Goal: Task Accomplishment & Management: Manage account settings

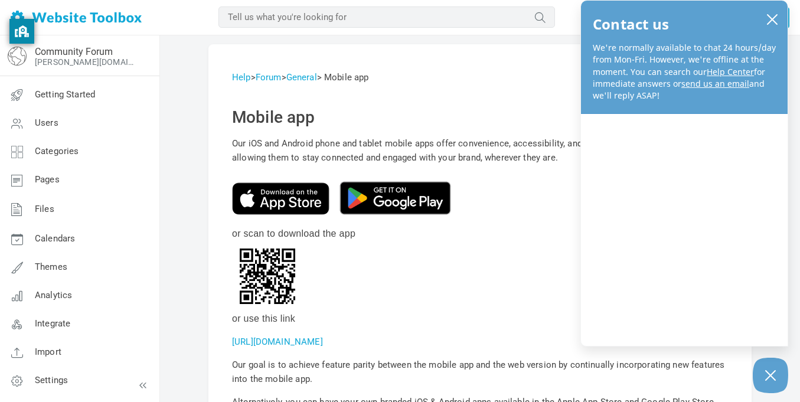
scroll to position [54, 0]
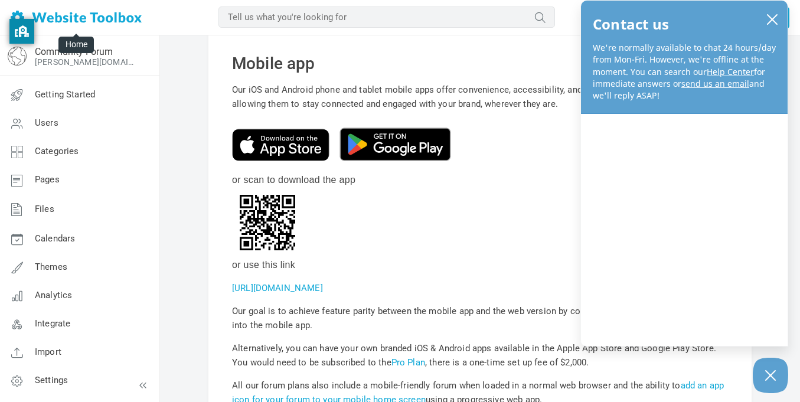
click at [90, 20] on img at bounding box center [76, 18] width 131 height 14
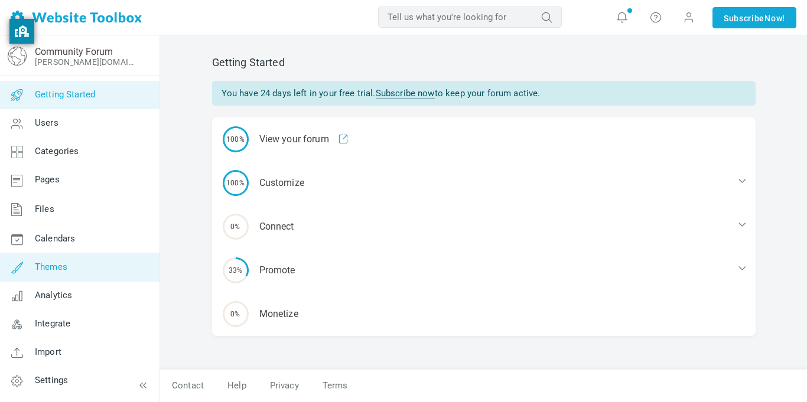
click at [77, 271] on link "Themes" at bounding box center [79, 267] width 160 height 28
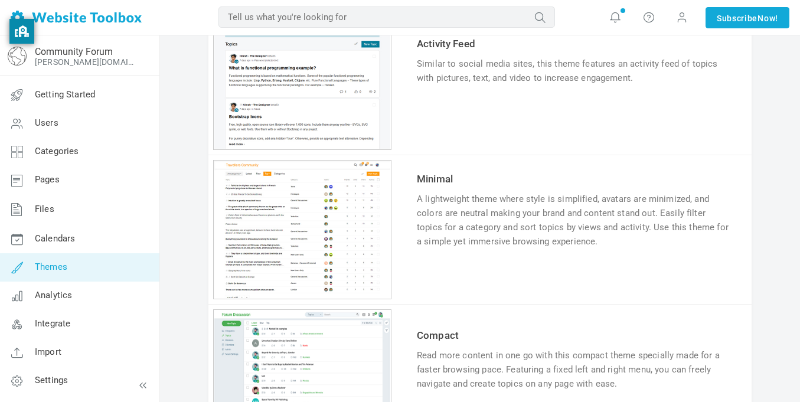
scroll to position [869, 0]
click at [461, 278] on link "Try & Customize" at bounding box center [460, 278] width 87 height 19
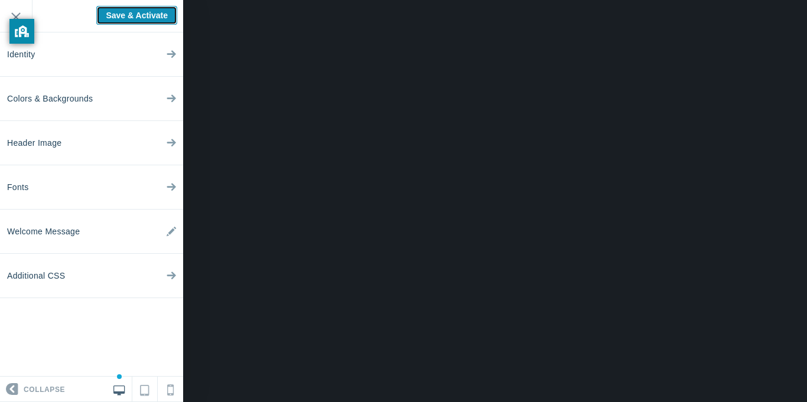
click at [133, 19] on input "Save & Activate" at bounding box center [136, 15] width 81 height 19
type input "Saving..."
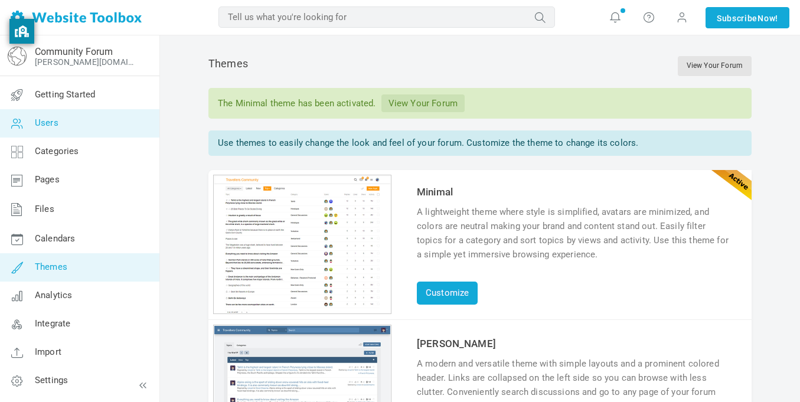
click at [92, 128] on link "Users" at bounding box center [79, 123] width 160 height 28
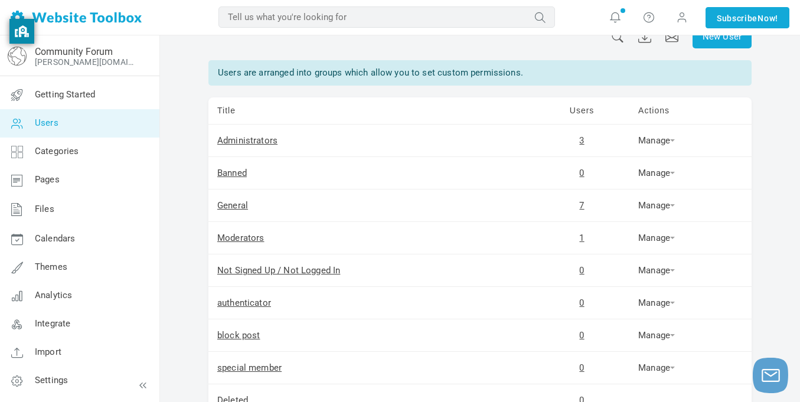
scroll to position [30, 0]
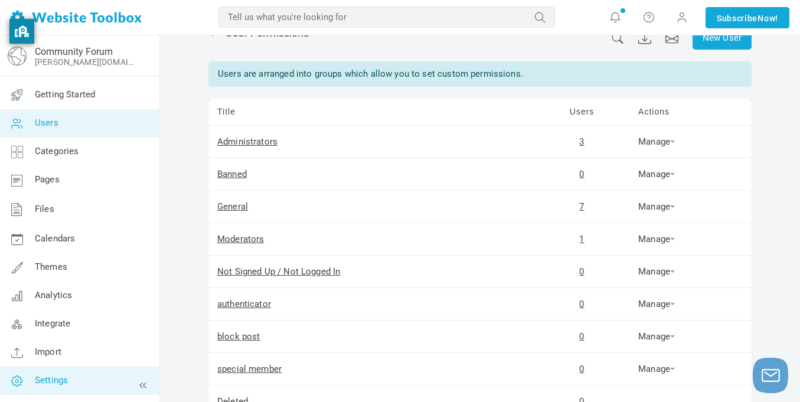
click at [82, 382] on link "Settings" at bounding box center [79, 381] width 160 height 28
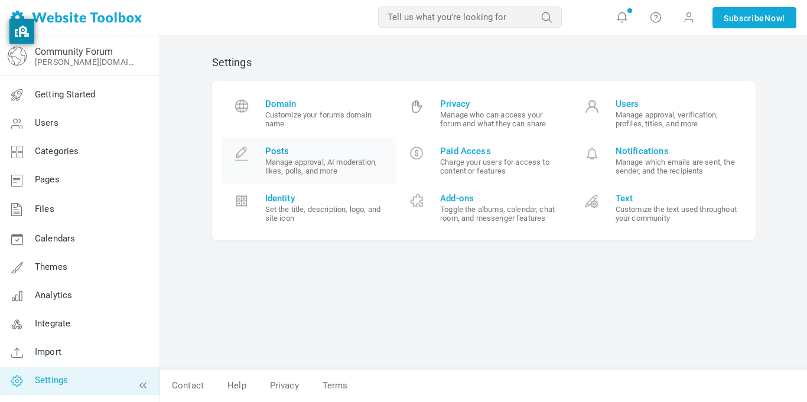
click at [330, 164] on small "Manage approval, AI moderation, likes, polls, and more" at bounding box center [326, 167] width 122 height 18
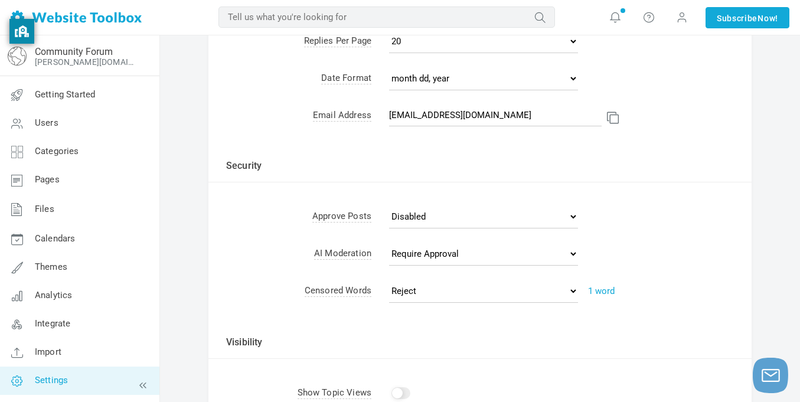
scroll to position [241, 0]
click at [597, 295] on link "1 word" at bounding box center [601, 291] width 27 height 11
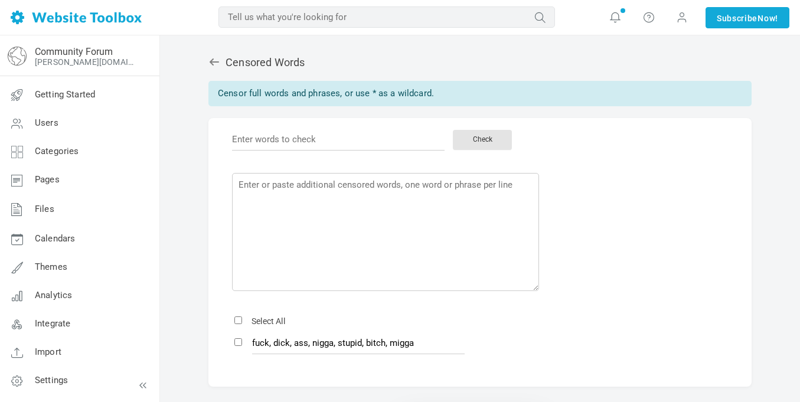
scroll to position [48, 0]
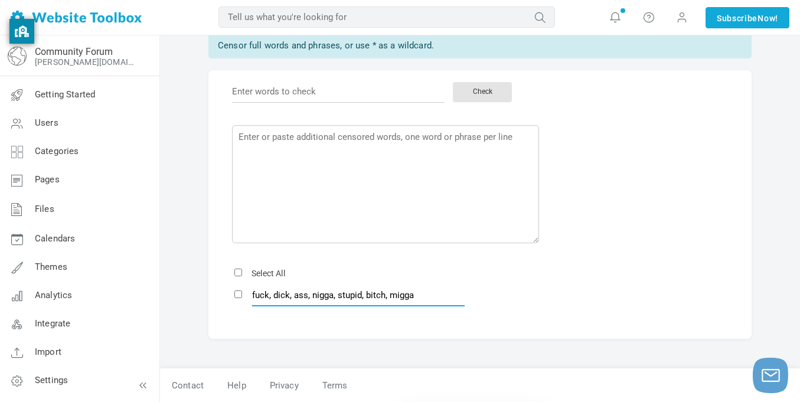
click at [256, 298] on input "fuck, dick, ass, nigga, stupid, bitch, migga" at bounding box center [358, 295] width 213 height 22
click at [270, 295] on input "fuck, dick, ass, nigga, stupid, bitch, migga" at bounding box center [358, 295] width 213 height 22
click at [285, 297] on input "fuck, dick, ass, nigga, stupid, bitch, migga" at bounding box center [358, 295] width 213 height 22
click at [432, 296] on input "fuck, dick, ass, nigga, stupid, bitch, migga" at bounding box center [358, 295] width 213 height 22
type input "fuck, dick, ass, nigga, stupid, bitch, migga, shit"
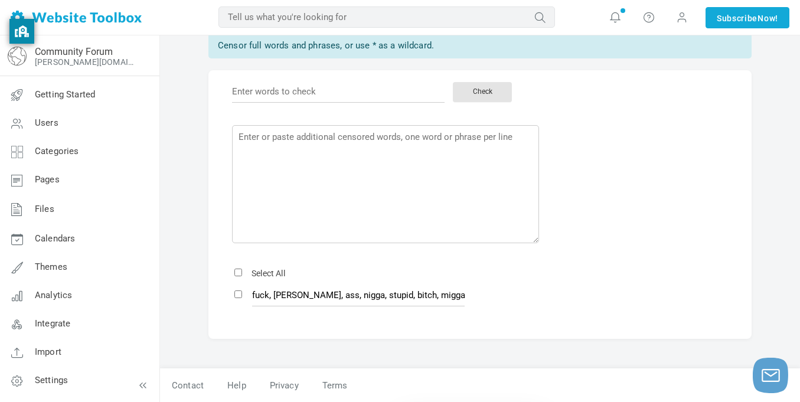
click at [423, 341] on div "Censored Words Censor full words and phrases, or use * as a wildcard. Check Sav…" at bounding box center [480, 182] width 561 height 372
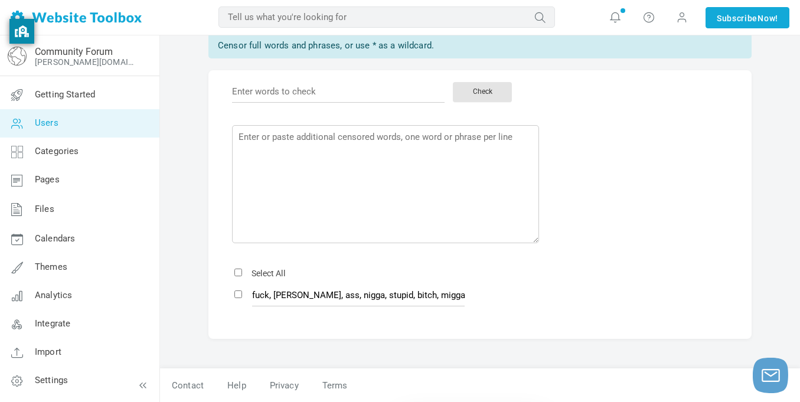
click at [58, 128] on link "Users" at bounding box center [79, 123] width 160 height 28
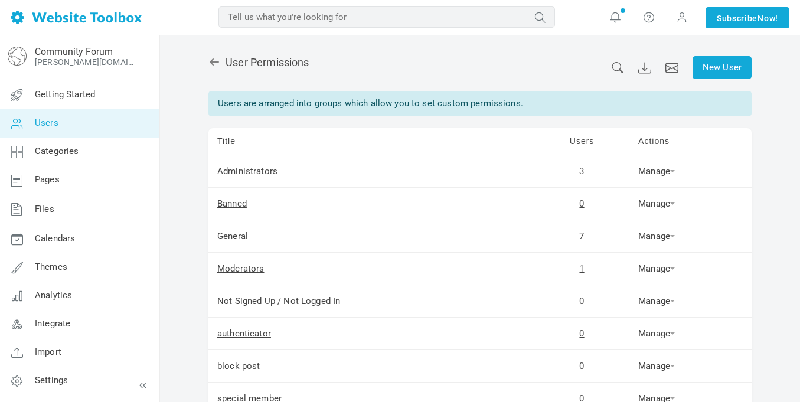
scroll to position [69, 0]
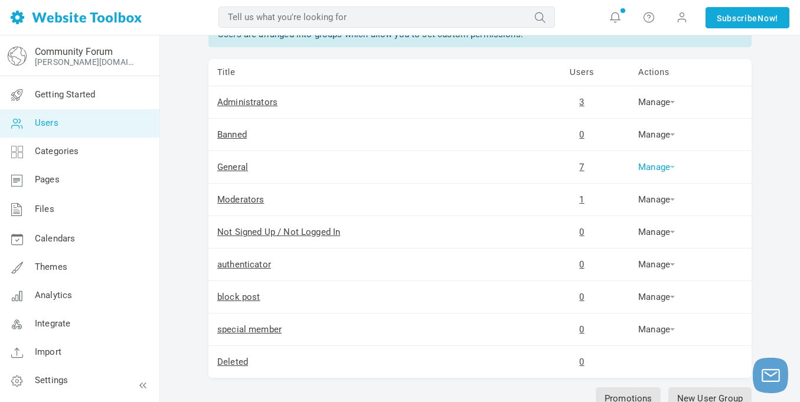
click at [656, 169] on link "Manage" at bounding box center [657, 167] width 37 height 11
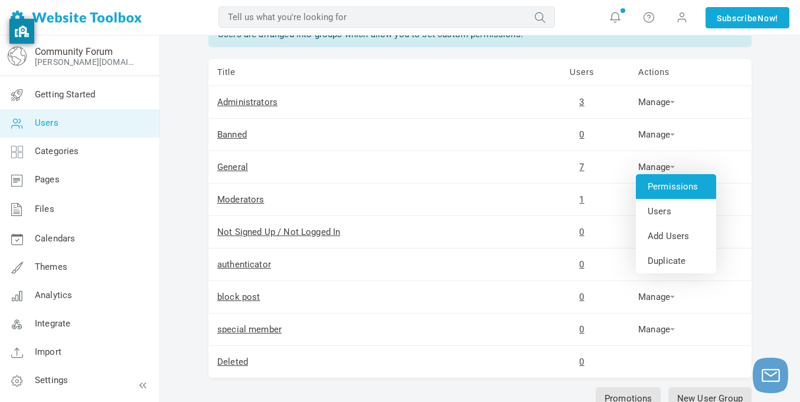
click at [659, 185] on link "Permissions" at bounding box center [676, 186] width 80 height 25
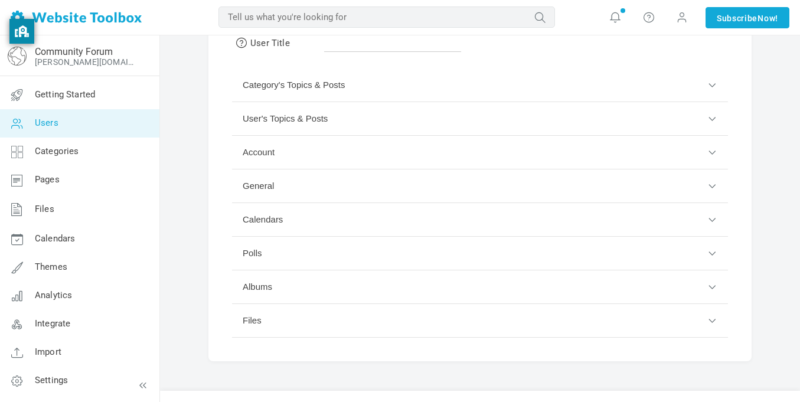
scroll to position [86, 0]
click at [421, 117] on button "User's Topics & Posts" at bounding box center [480, 120] width 496 height 34
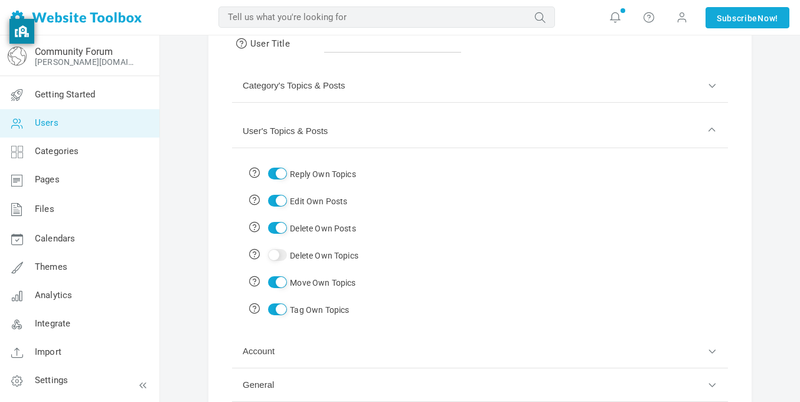
click at [278, 256] on input "Delete Own Topics" at bounding box center [277, 255] width 19 height 12
click at [282, 259] on input "Delete Own Topics" at bounding box center [277, 255] width 19 height 12
click at [286, 256] on input "Delete Own Topics" at bounding box center [277, 255] width 19 height 12
checkbox input "true"
click at [404, 142] on button "User's Topics & Posts" at bounding box center [480, 132] width 496 height 34
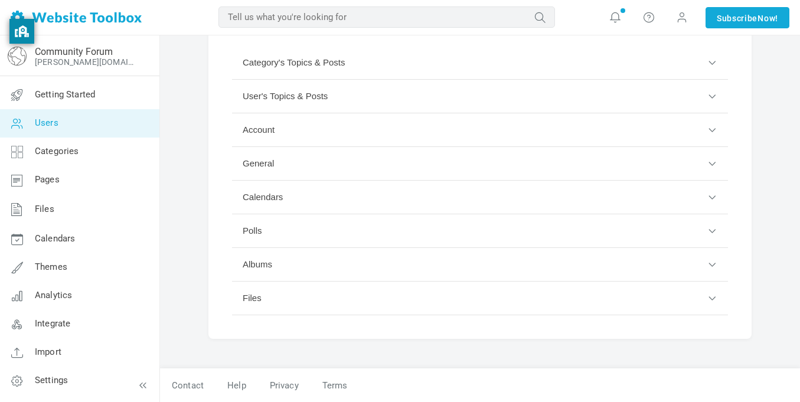
scroll to position [0, 0]
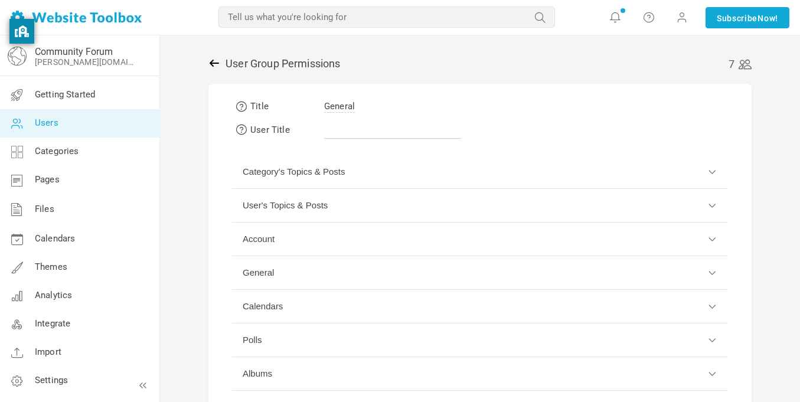
click at [211, 63] on icon at bounding box center [214, 63] width 9 height 7
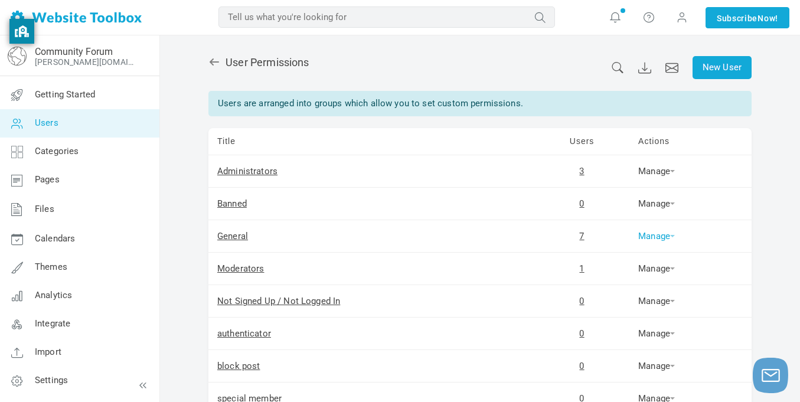
click at [642, 232] on link "Manage" at bounding box center [657, 236] width 37 height 11
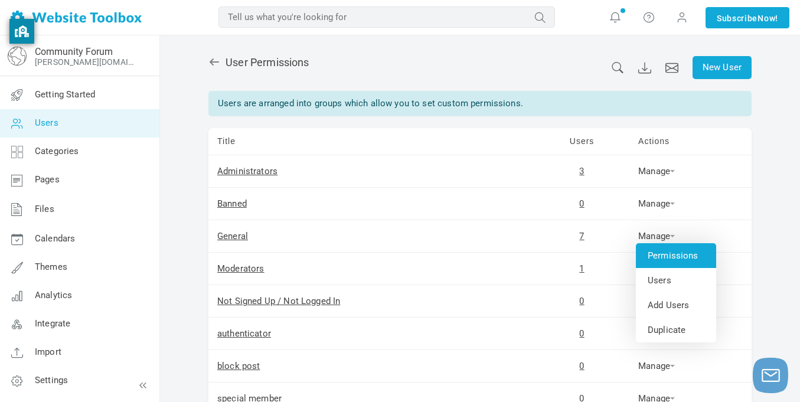
click at [666, 256] on link "Permissions" at bounding box center [676, 255] width 80 height 25
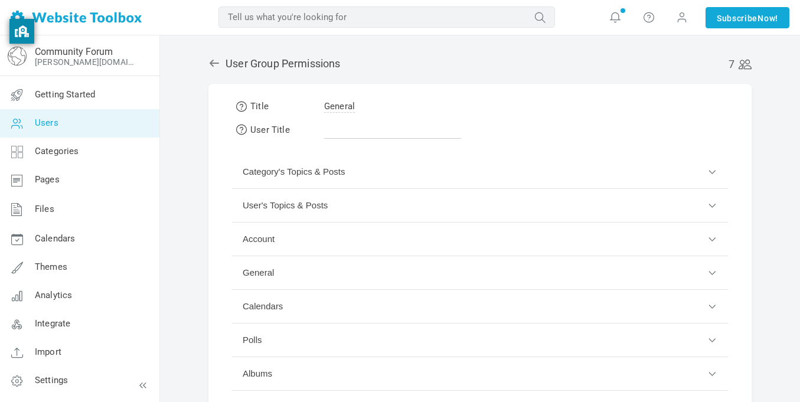
scroll to position [2, 0]
click at [395, 210] on button "User's Topics & Posts" at bounding box center [480, 204] width 496 height 34
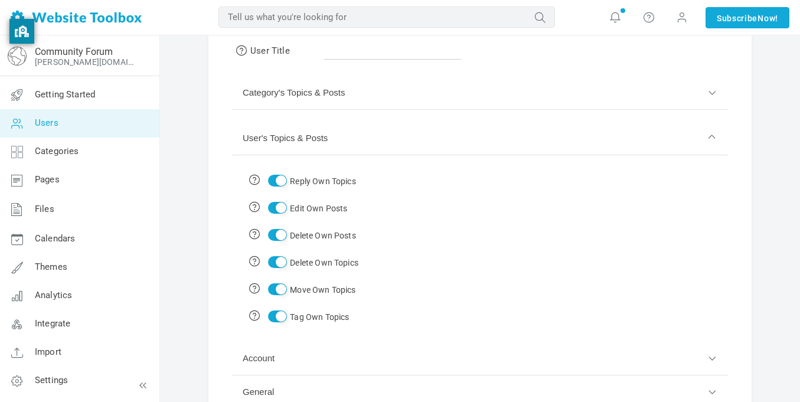
scroll to position [83, 0]
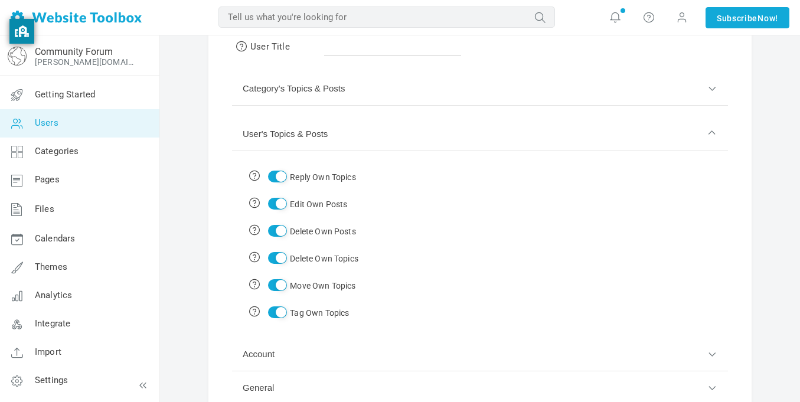
click at [281, 262] on input "Delete Own Topics" at bounding box center [277, 258] width 19 height 12
checkbox input "false"
click at [371, 139] on button "User's Topics & Posts" at bounding box center [480, 135] width 496 height 34
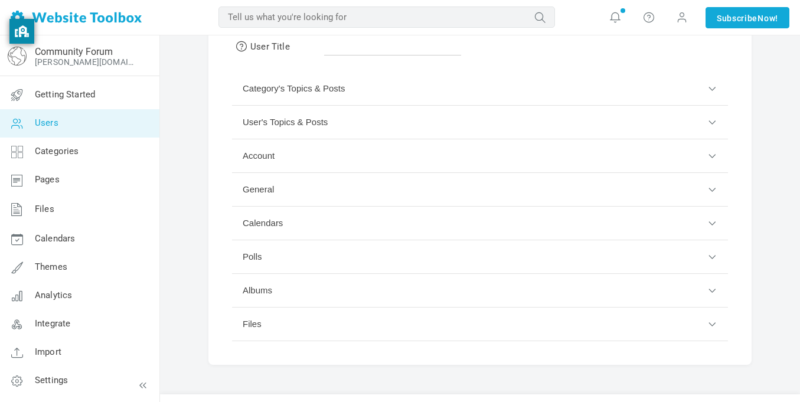
scroll to position [0, 0]
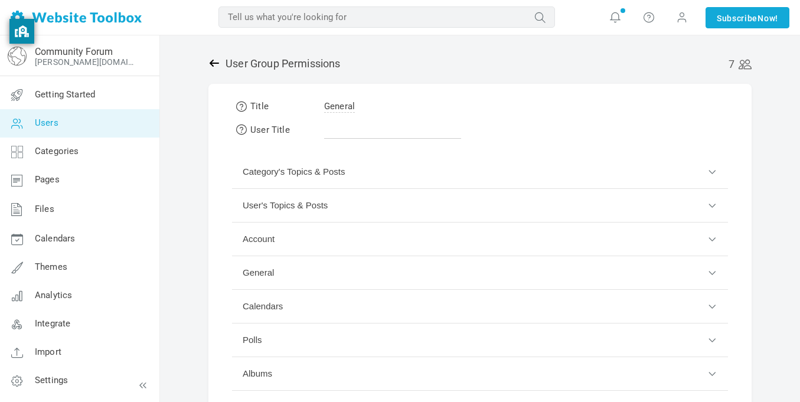
click at [212, 64] on icon at bounding box center [214, 63] width 9 height 7
